Goal: Task Accomplishment & Management: Use online tool/utility

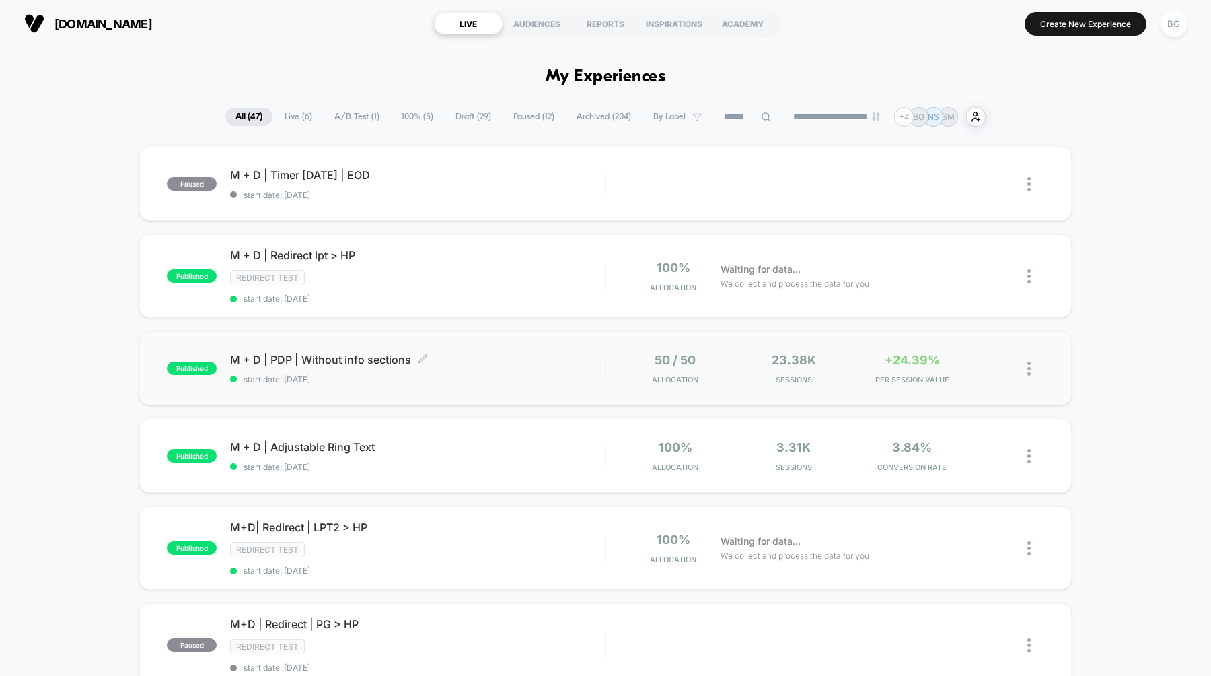
click at [369, 359] on span "M + D | PDP | Without info sections Click to edit experience details" at bounding box center [417, 359] width 375 height 13
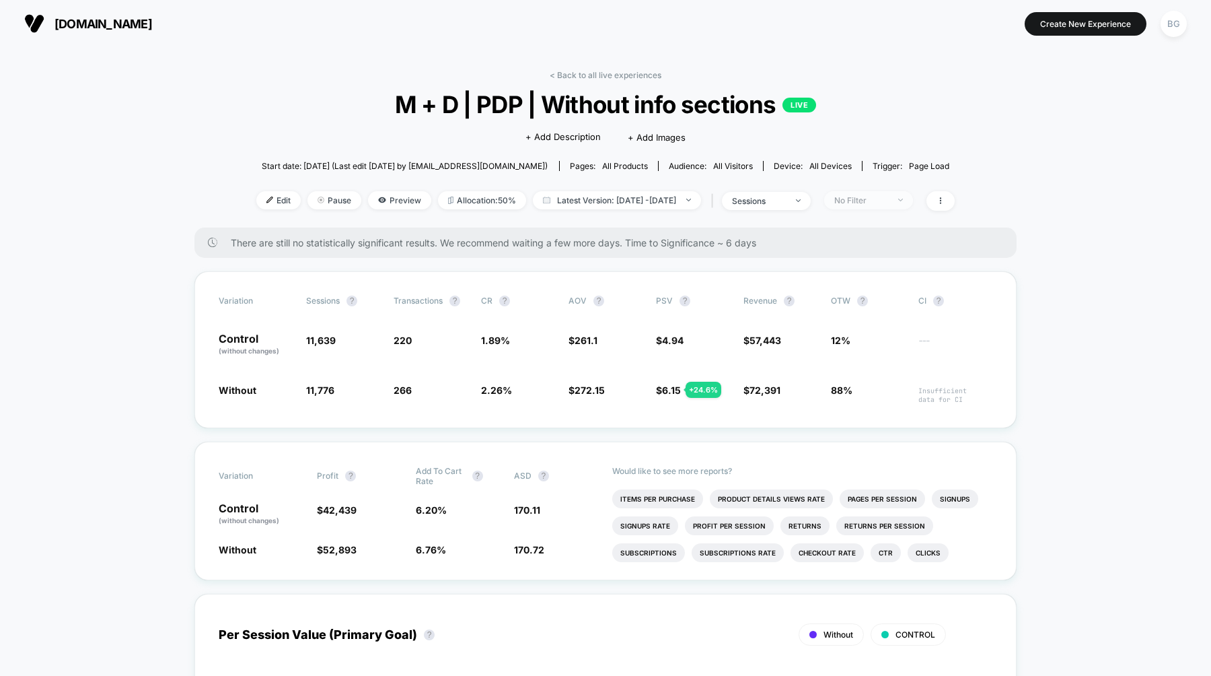
click at [898, 191] on span "No Filter" at bounding box center [868, 200] width 89 height 18
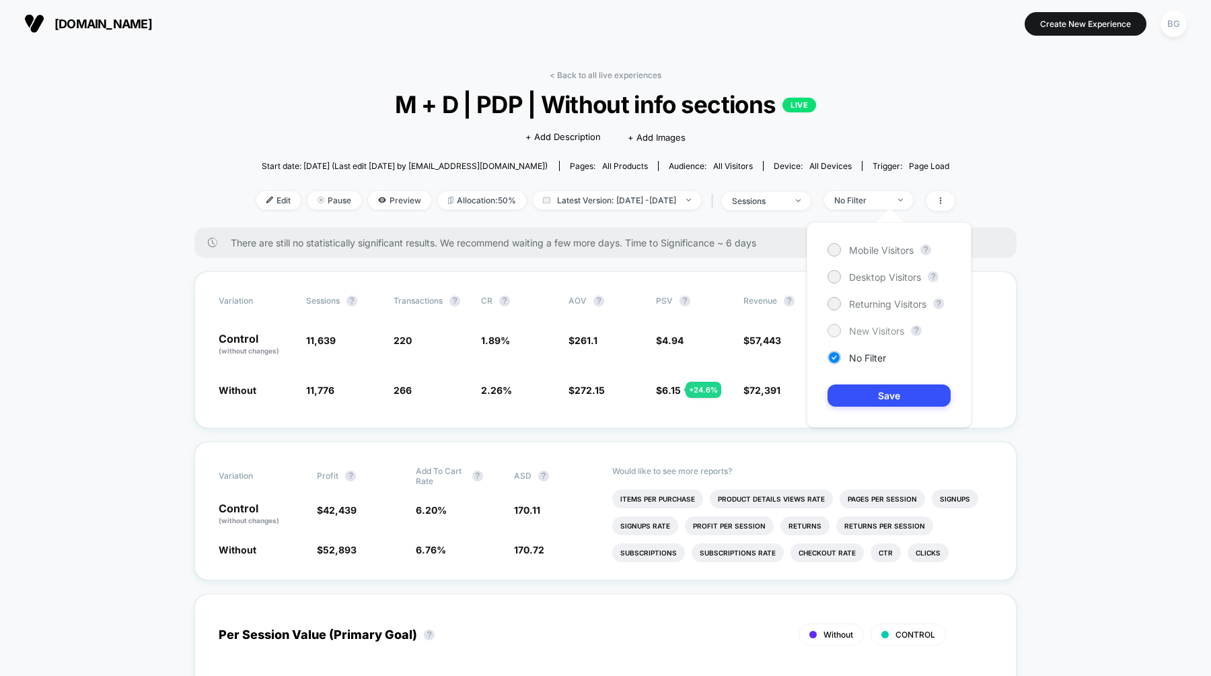
click at [841, 332] on div at bounding box center [834, 330] width 13 height 13
click at [868, 392] on button "Save" at bounding box center [889, 395] width 123 height 22
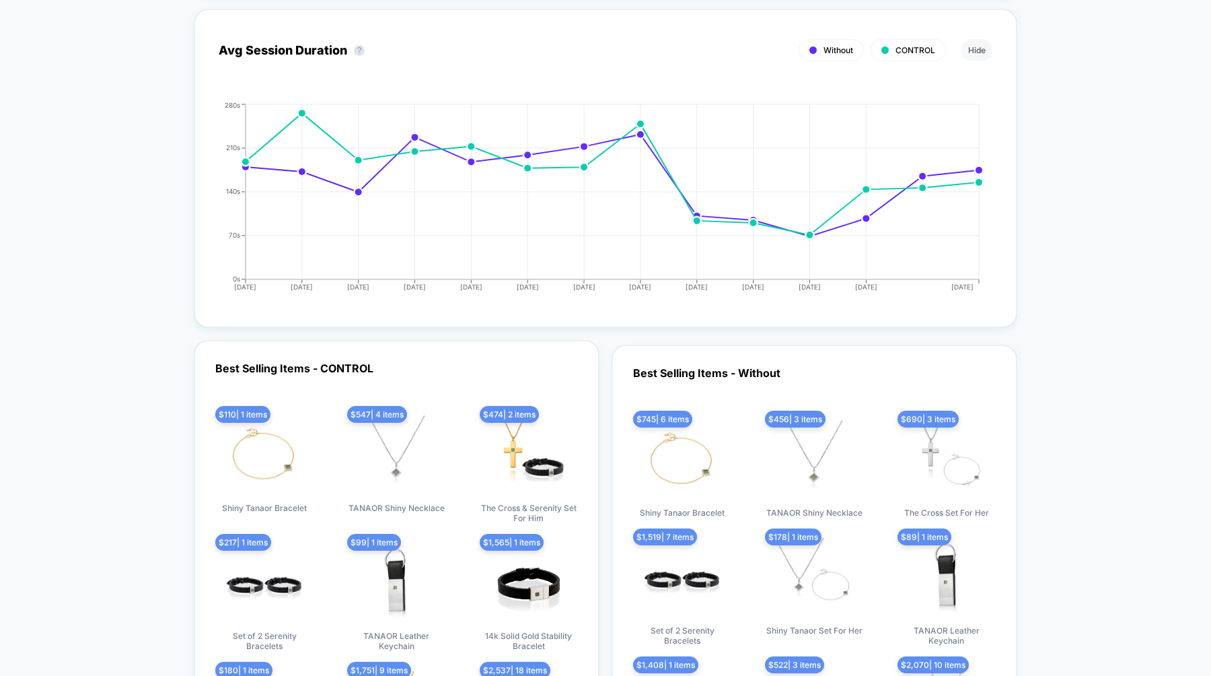
scroll to position [2275, 0]
